Goal: Task Accomplishment & Management: Manage account settings

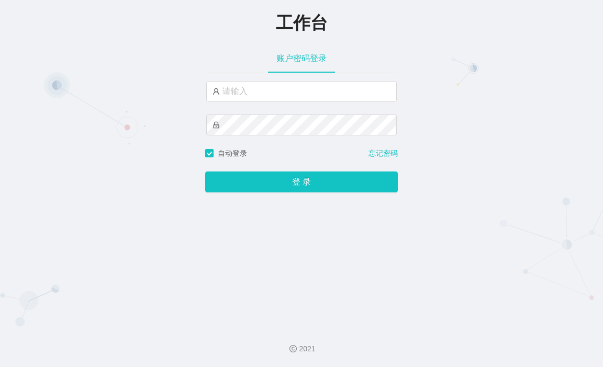
click at [515, 28] on div "工作台" at bounding box center [301, 21] width 603 height 23
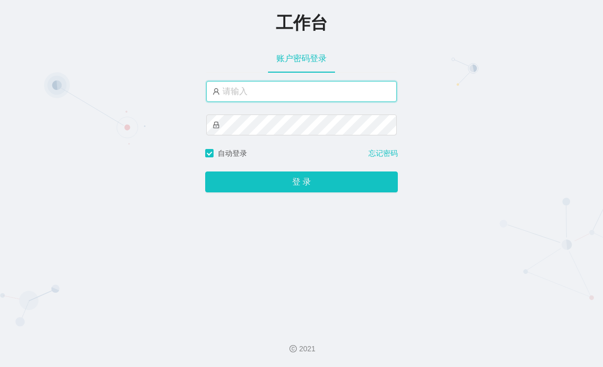
click at [260, 100] on input "text" at bounding box center [301, 91] width 190 height 21
drag, startPoint x: 252, startPoint y: 92, endPoint x: 255, endPoint y: 100, distance: 8.9
click at [252, 92] on input "text" at bounding box center [301, 91] width 190 height 21
paste input "xiaoqi520"
type input "xiaoqi520"
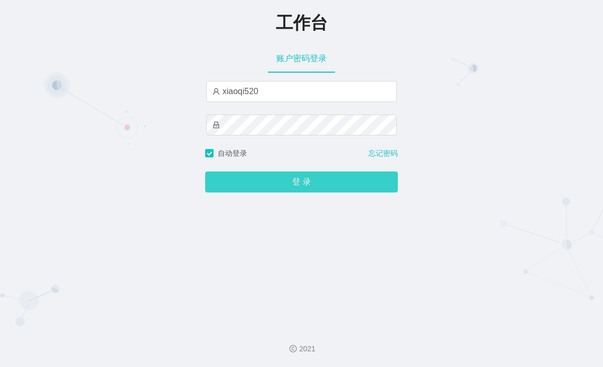
drag, startPoint x: 309, startPoint y: 175, endPoint x: 318, endPoint y: 171, distance: 9.4
click at [310, 175] on button "登 录" at bounding box center [301, 182] width 193 height 21
click at [311, 187] on button "登 录" at bounding box center [301, 182] width 193 height 21
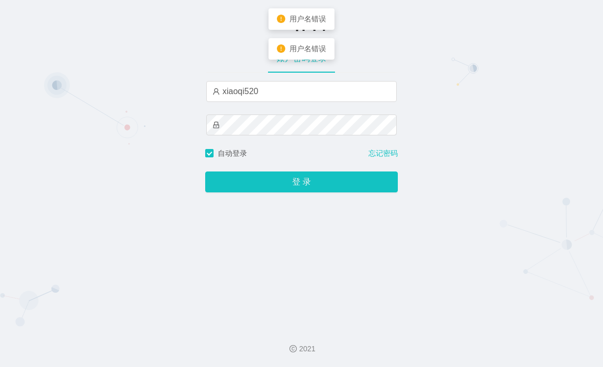
click at [491, 74] on div "工作台 账户密码登录 xiaoqi520 自动登录 忘记密码 登 录" at bounding box center [301, 159] width 603 height 319
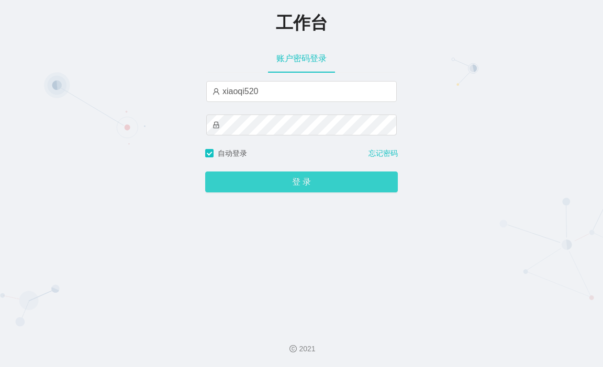
click at [381, 186] on button "登 录" at bounding box center [301, 182] width 193 height 21
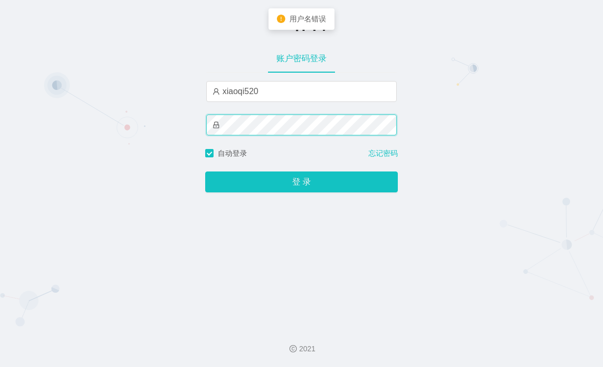
click at [211, 114] on div "xiaoqi520" at bounding box center [301, 114] width 190 height 67
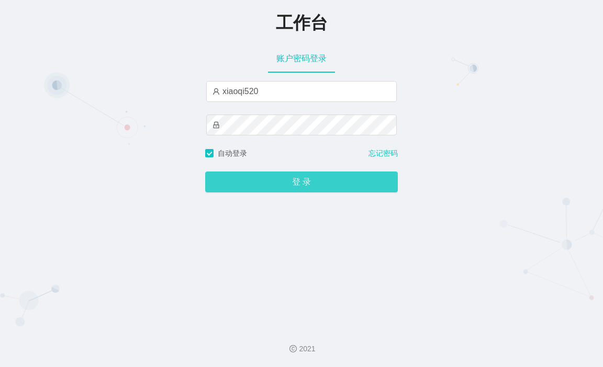
click at [342, 190] on button "登 录" at bounding box center [301, 182] width 193 height 21
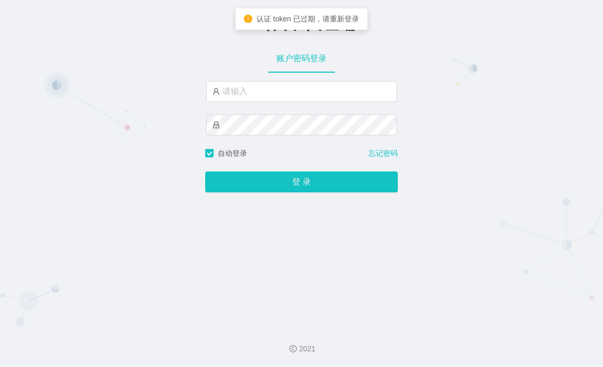
click at [487, 123] on div "工作台-代理端 账户密码登录 自动登录 忘记密码 登 录" at bounding box center [301, 159] width 603 height 319
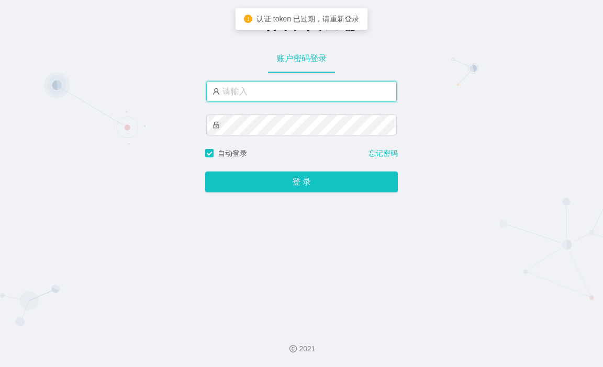
click at [314, 95] on input "text" at bounding box center [301, 91] width 190 height 21
drag, startPoint x: 245, startPoint y: 92, endPoint x: 253, endPoint y: 100, distance: 11.1
click at [245, 92] on input "text" at bounding box center [301, 91] width 190 height 21
paste input "xiaoqi520"
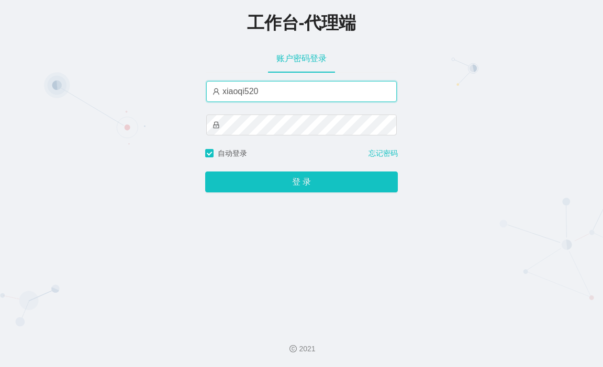
type input "xiaoqi520"
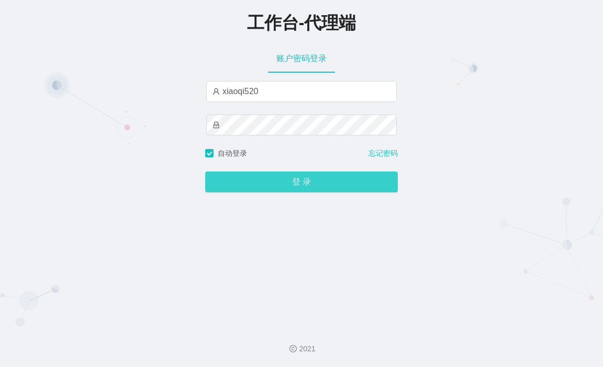
click at [292, 181] on button "登 录" at bounding box center [301, 182] width 193 height 21
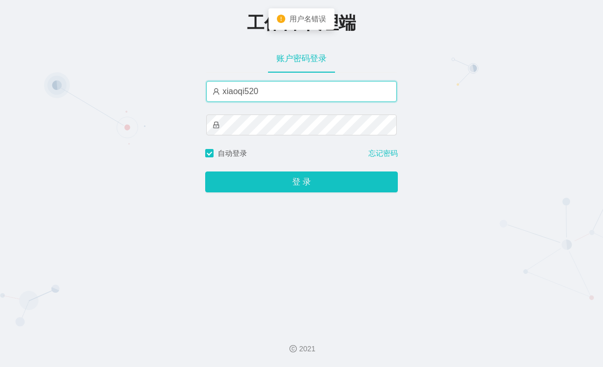
click at [289, 97] on input "xiaoqi520" at bounding box center [301, 91] width 190 height 21
click at [268, 88] on input "text" at bounding box center [301, 91] width 190 height 21
paste input "xiaoqi520"
type input "xiaoqi520"
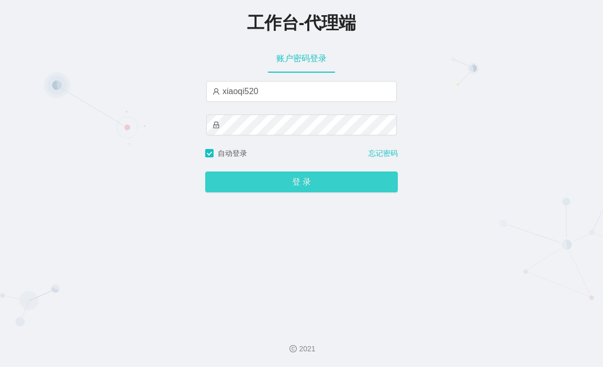
click at [284, 189] on button "登 录" at bounding box center [301, 182] width 193 height 21
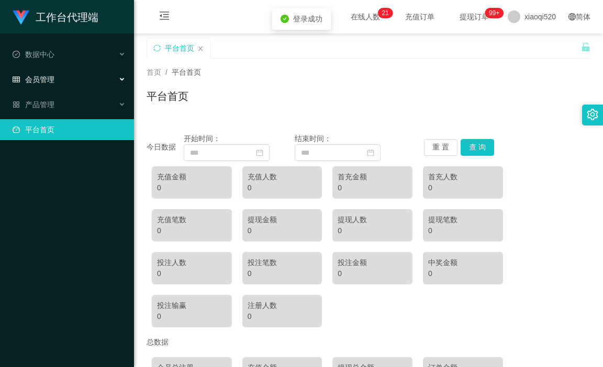
click at [91, 75] on div "会员管理" at bounding box center [67, 79] width 134 height 21
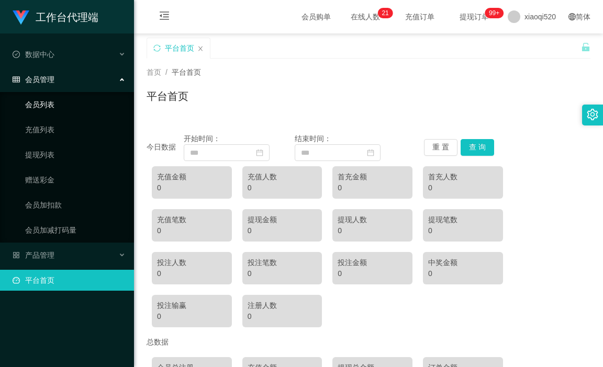
click at [93, 105] on link "会员列表" at bounding box center [75, 104] width 100 height 21
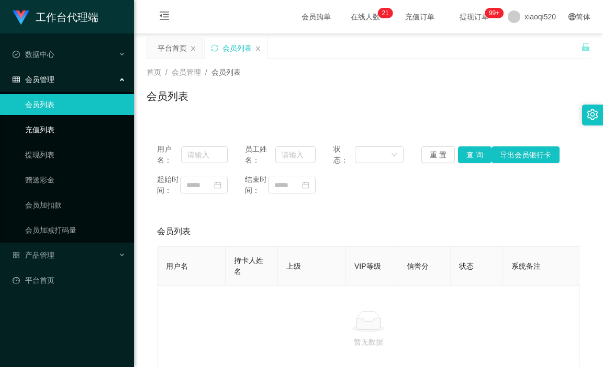
click at [88, 134] on link "充值列表" at bounding box center [75, 129] width 100 height 21
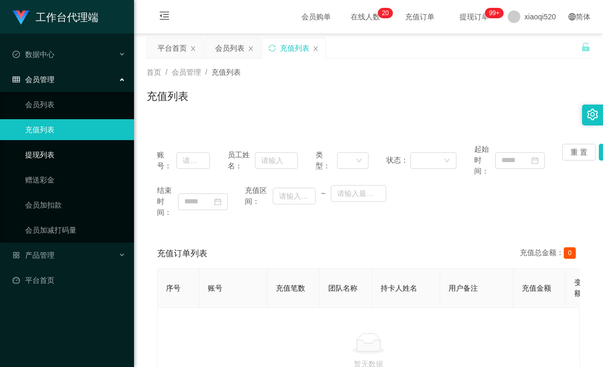
click at [84, 153] on link "提现列表" at bounding box center [75, 154] width 100 height 21
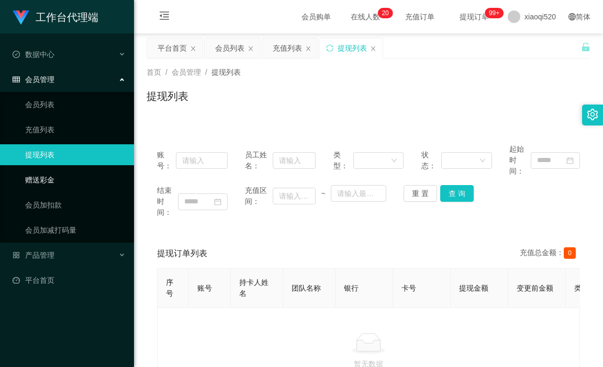
click at [79, 171] on link "赠送彩金" at bounding box center [75, 180] width 100 height 21
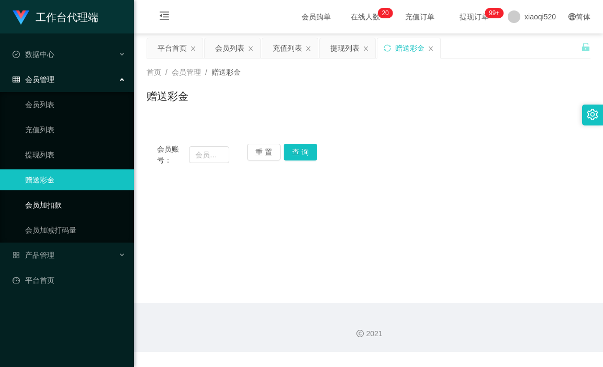
click at [81, 201] on link "会员加扣款" at bounding box center [75, 205] width 100 height 21
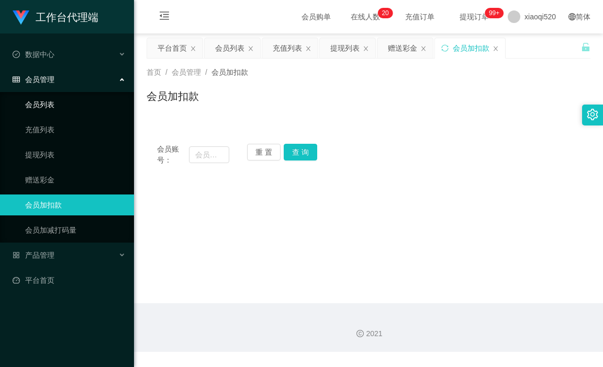
click at [83, 97] on link "会员列表" at bounding box center [75, 104] width 100 height 21
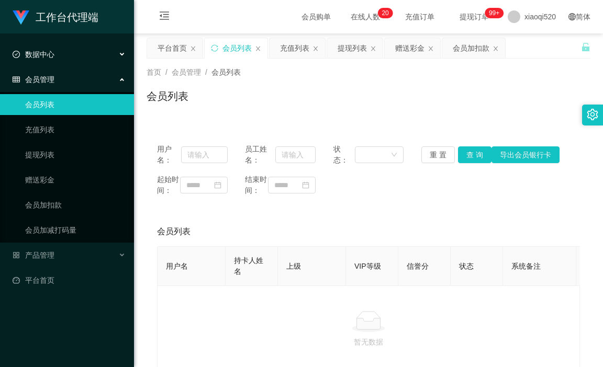
click at [99, 52] on div "数据中心" at bounding box center [67, 54] width 134 height 21
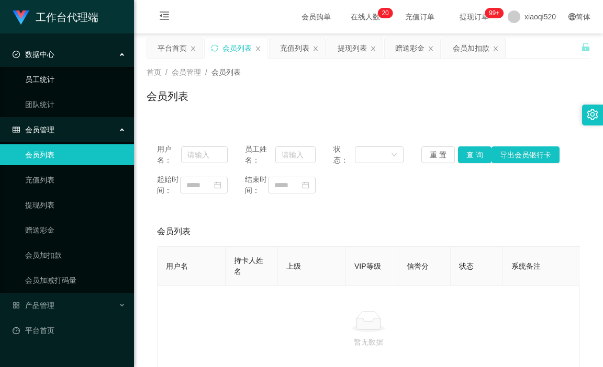
click at [85, 85] on link "员工统计" at bounding box center [75, 79] width 100 height 21
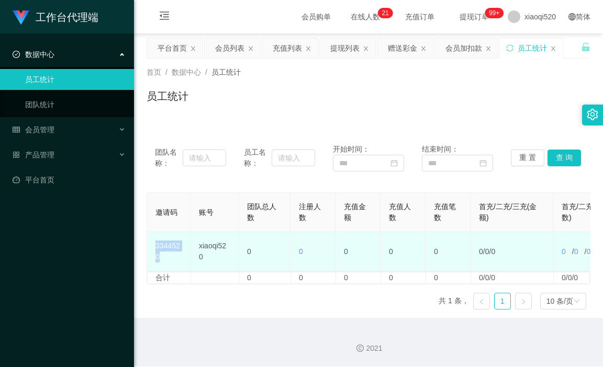
drag, startPoint x: 153, startPoint y: 247, endPoint x: 175, endPoint y: 254, distance: 22.9
click at [175, 254] on td "3344520" at bounding box center [168, 251] width 43 height 39
copy td "3344520"
click at [190, 251] on td "3344520" at bounding box center [168, 251] width 43 height 39
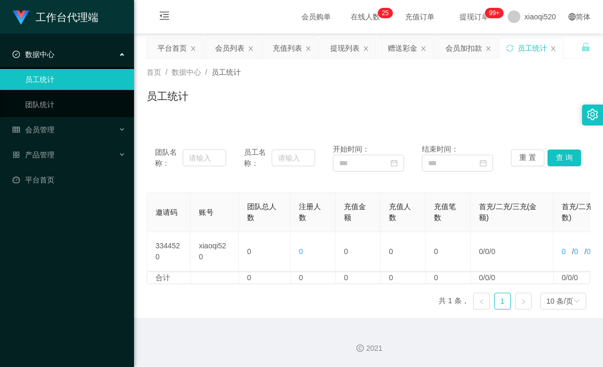
click at [280, 100] on div "员工统计" at bounding box center [368, 100] width 444 height 24
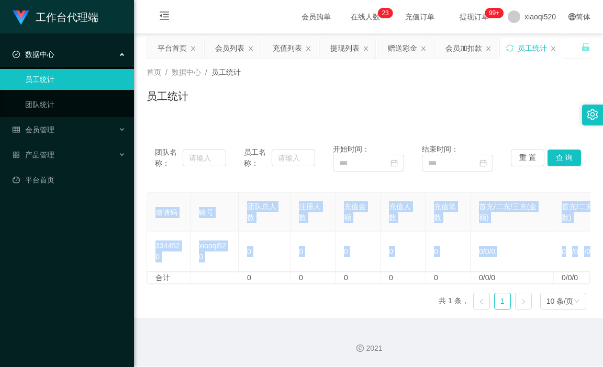
drag, startPoint x: 311, startPoint y: 281, endPoint x: 332, endPoint y: 279, distance: 21.0
click at [333, 279] on div "邀请码 账号 团队总人数 注册人数 充值金额 充值人数 充值笔数 首充/二充/三充(金额) 首充/二充/三充(人数) 提现金额 提现人数 提现笔数 投注总额 …" at bounding box center [368, 239] width 444 height 92
click at [328, 301] on div "邀请码 账号 团队总人数 注册人数 充值金额 充值人数 充值笔数 首充/二充/三充(金额) 首充/二充/三充(人数) 提现金额 提现人数 提现笔数 投注总额 …" at bounding box center [368, 256] width 444 height 126
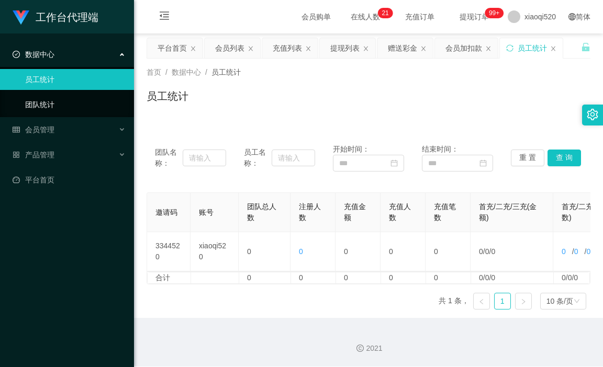
click at [65, 98] on link "团队统计" at bounding box center [75, 104] width 100 height 21
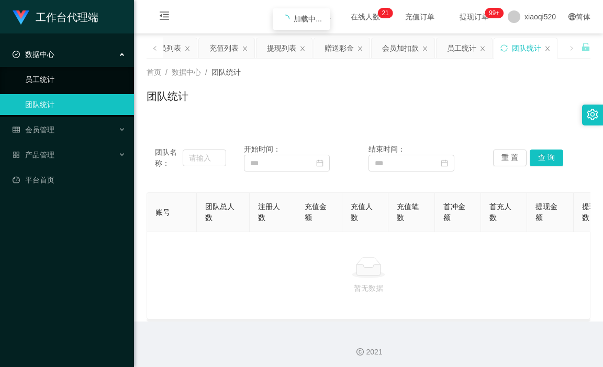
click at [81, 75] on link "员工统计" at bounding box center [75, 79] width 100 height 21
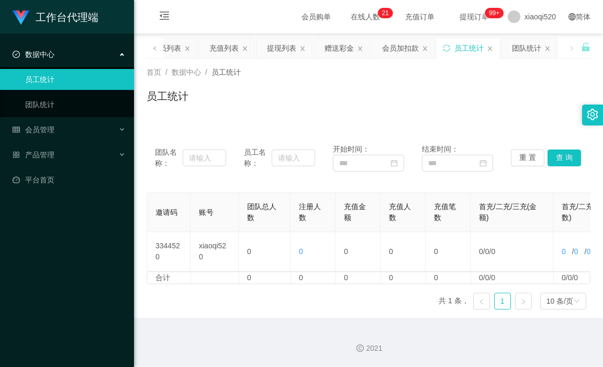
click at [357, 14] on span "在线人数 0 1 2 3 4 5 6 7 8 9 0 1 2 3 4 5 6 7 8 9 0 1 2 3 4 5 6 7 8 9 0 1 2 3 4 5 6 …" at bounding box center [365, 16] width 40 height 7
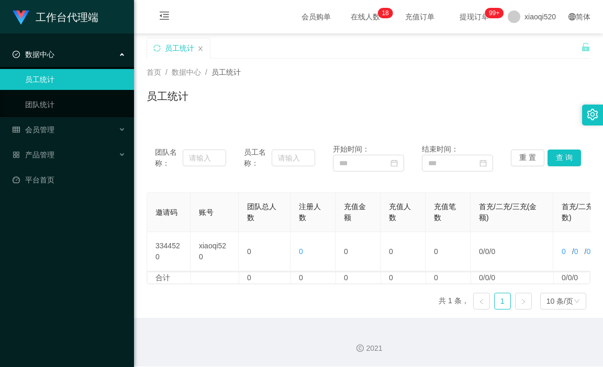
click at [349, 13] on span "在线人数 0 1 2 3 4 5 6 7 8 9 0 1 2 3 4 5 6 7 8 9 0 1 2 3 4 5 6 7 8 9 0 1 2 3 4 5 6 …" at bounding box center [365, 16] width 40 height 7
click at [80, 128] on div "会员管理" at bounding box center [67, 129] width 134 height 21
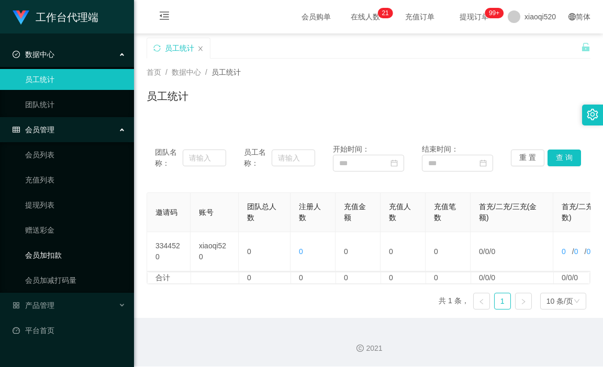
click at [54, 259] on link "会员加扣款" at bounding box center [75, 255] width 100 height 21
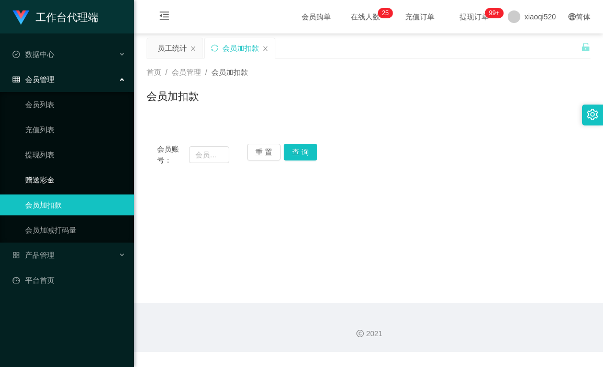
click at [60, 178] on link "赠送彩金" at bounding box center [75, 180] width 100 height 21
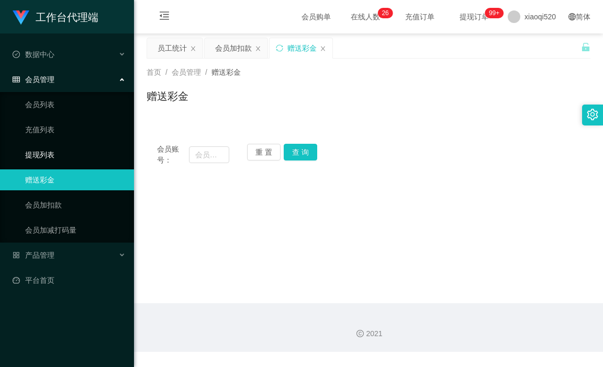
click at [46, 162] on link "提现列表" at bounding box center [75, 154] width 100 height 21
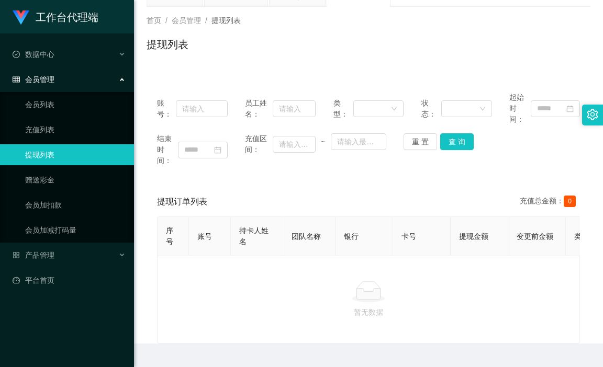
scroll to position [52, 0]
click at [71, 48] on div "数据中心" at bounding box center [67, 54] width 134 height 21
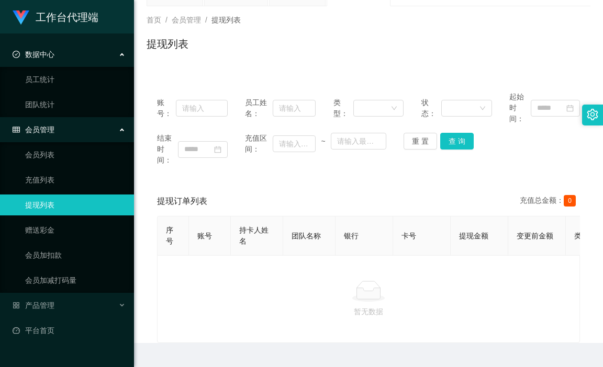
click at [298, 186] on div "账号： 员工姓名： 类型： 状态： 起始时间： 结束时间： 充值区间： ~ 重 置 查 询 提现订单列表 充值总金额： 0 序号 账号 持卡人姓名 团队名称 …" at bounding box center [368, 212] width 444 height 262
